Goal: Navigation & Orientation: Find specific page/section

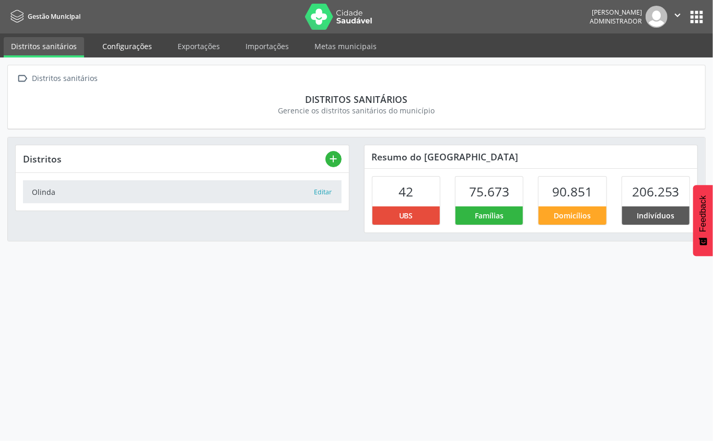
click at [112, 51] on link "Configurações" at bounding box center [127, 46] width 64 height 18
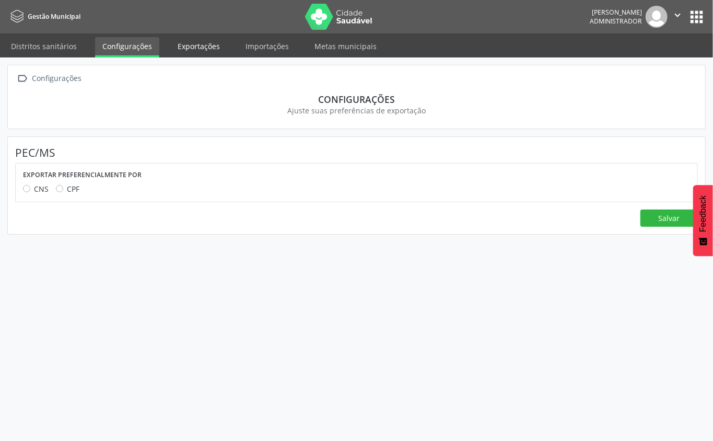
click at [198, 51] on link "Exportações" at bounding box center [198, 46] width 57 height 18
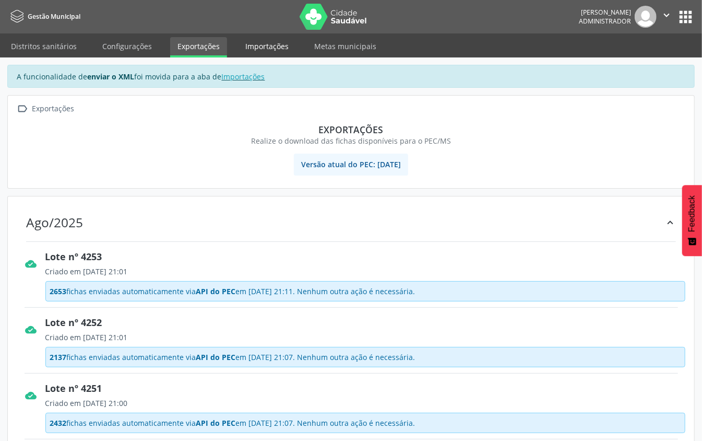
click at [264, 42] on link "Importações" at bounding box center [267, 46] width 58 height 18
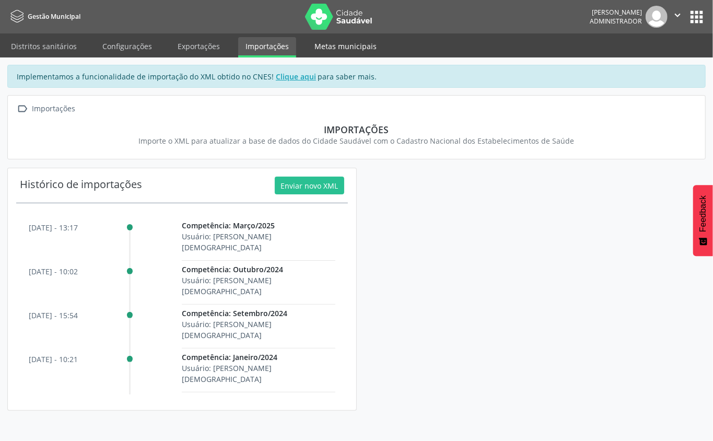
click at [312, 44] on link "Metas municipais" at bounding box center [345, 46] width 77 height 18
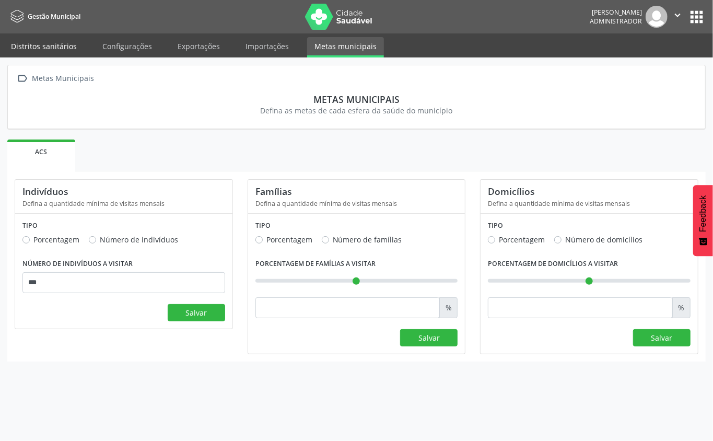
click at [36, 49] on link "Distritos sanitários" at bounding box center [44, 46] width 80 height 18
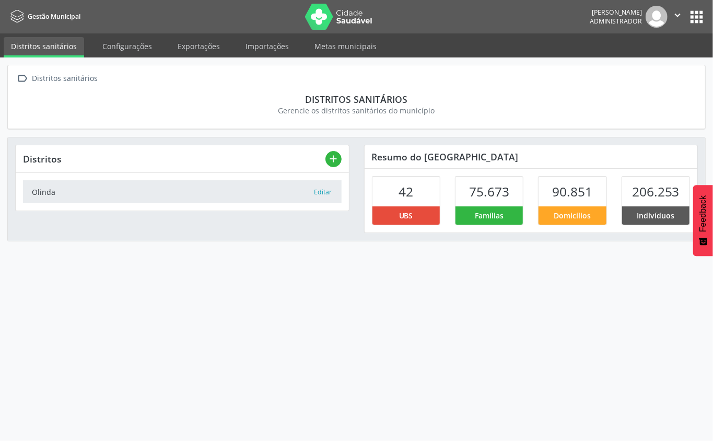
click at [699, 15] on button "apps" at bounding box center [696, 17] width 18 height 18
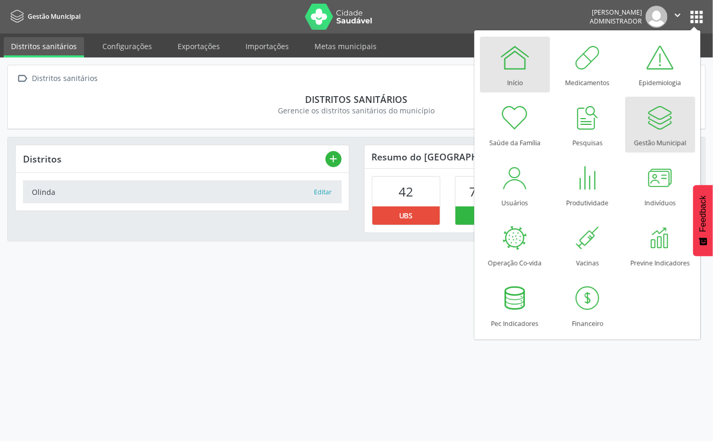
click at [519, 58] on div at bounding box center [514, 57] width 31 height 31
